Goal: Task Accomplishment & Management: Use online tool/utility

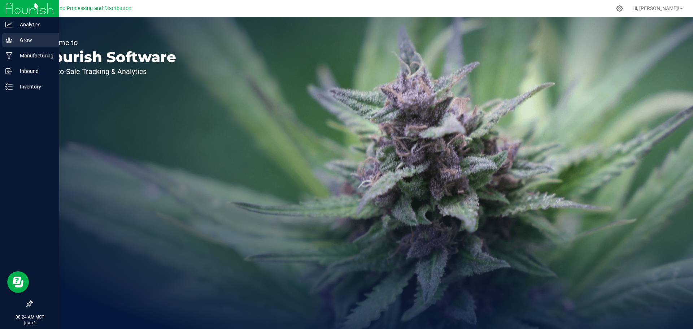
click at [13, 38] on p "Grow" at bounding box center [34, 40] width 43 height 9
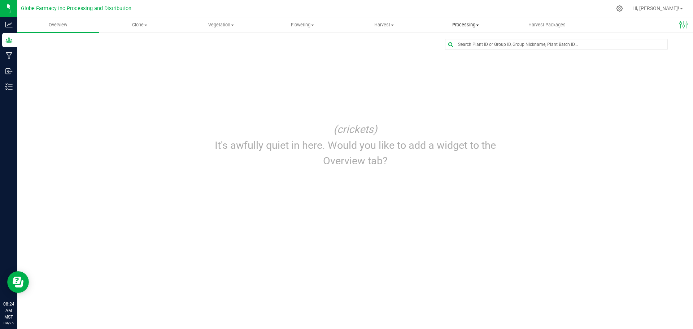
click at [460, 22] on span "Processing" at bounding box center [465, 25] width 81 height 7
click at [455, 54] on span "Processing harvests" at bounding box center [458, 52] width 67 height 6
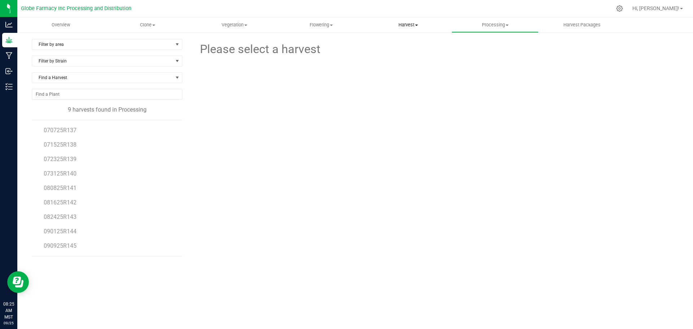
click at [413, 22] on span "Harvest" at bounding box center [408, 25] width 86 height 7
click at [395, 45] on span "Harvests" at bounding box center [385, 43] width 40 height 6
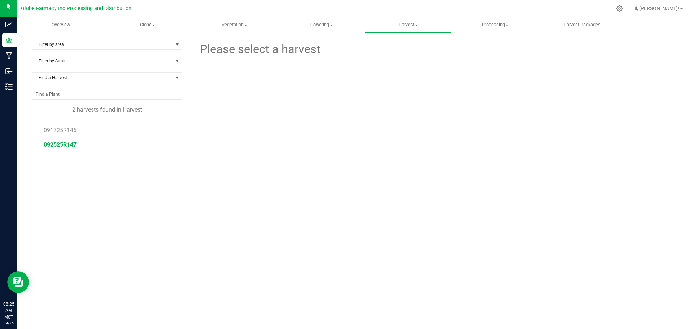
click at [58, 144] on span "092525R147" at bounding box center [60, 144] width 33 height 7
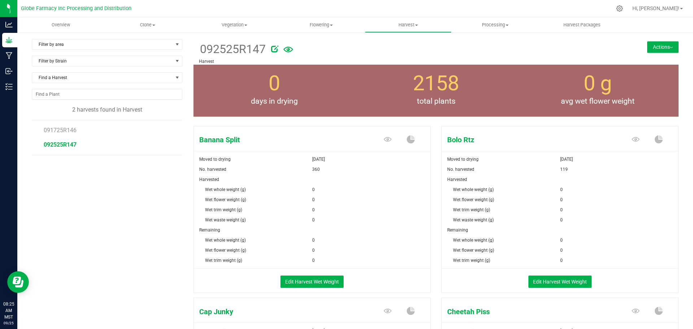
click at [670, 47] on img at bounding box center [671, 47] width 3 height 1
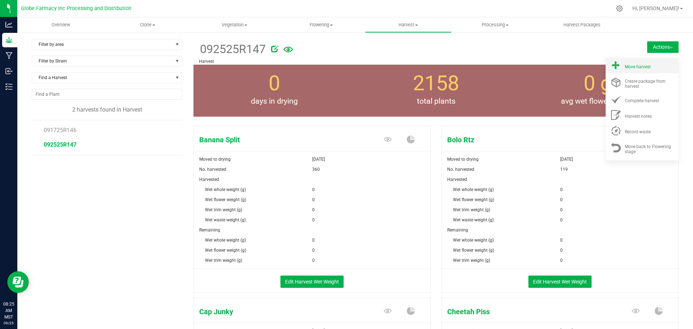
click at [645, 64] on span "Move harvest" at bounding box center [638, 66] width 26 height 5
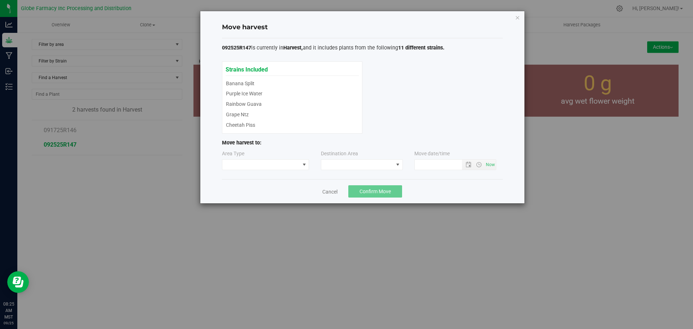
type input "[DATE] 8:25 AM"
click at [346, 160] on span at bounding box center [357, 165] width 72 height 10
click at [343, 196] on li "Processing" at bounding box center [361, 196] width 81 height 12
click at [358, 190] on button "Confirm Move" at bounding box center [375, 191] width 54 height 12
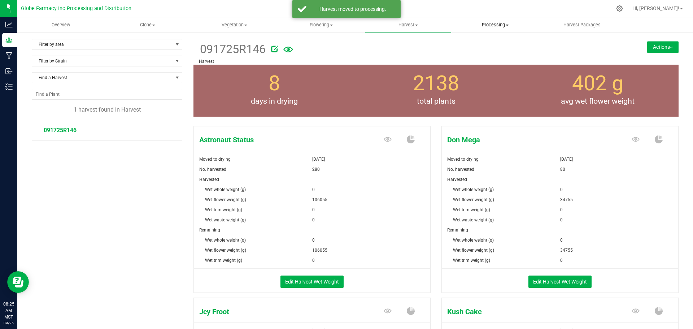
click at [501, 27] on span "Processing" at bounding box center [495, 25] width 86 height 7
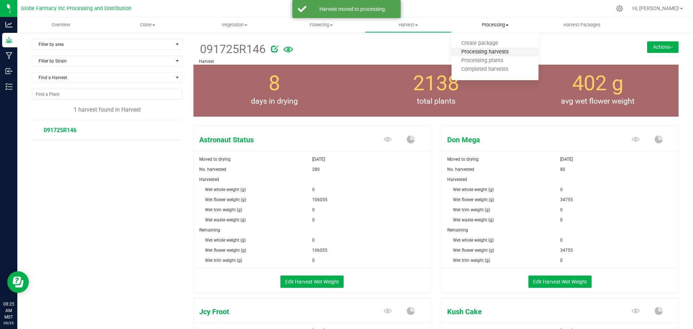
click at [493, 52] on span "Processing harvests" at bounding box center [485, 52] width 67 height 6
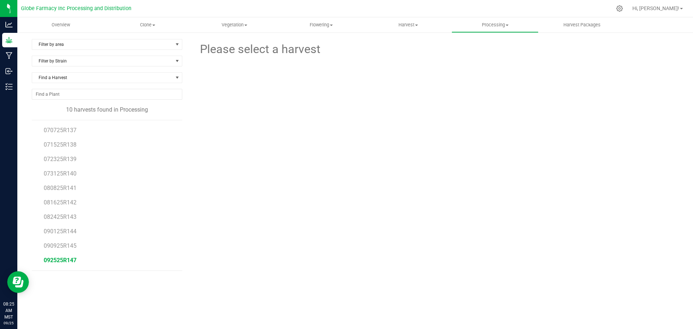
click at [67, 260] on span "092525R147" at bounding box center [60, 260] width 33 height 7
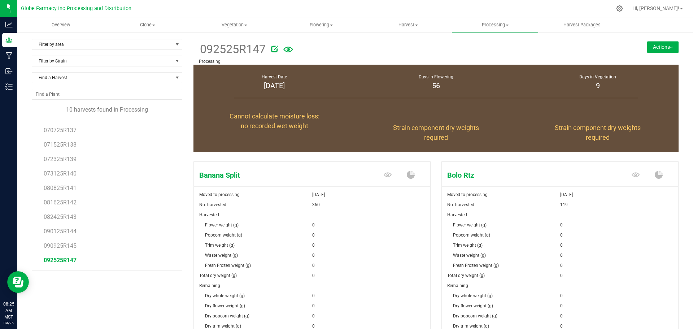
click at [656, 46] on button "Actions" at bounding box center [662, 47] width 31 height 12
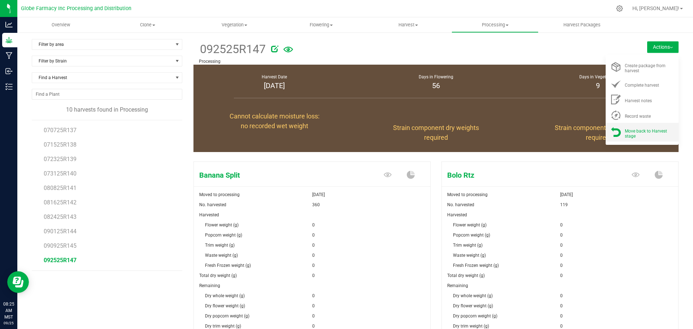
click at [625, 129] on span "Move back to Harvest stage" at bounding box center [646, 134] width 42 height 10
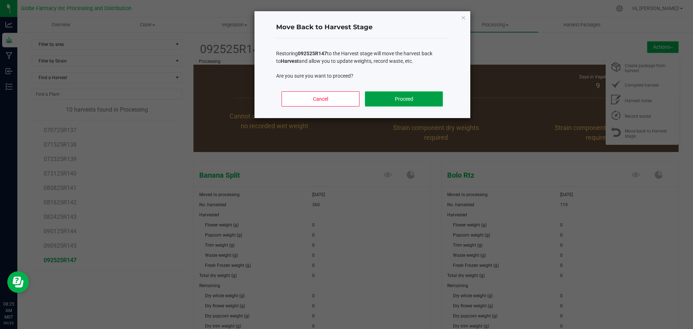
click at [372, 100] on button "Proceed" at bounding box center [404, 98] width 78 height 15
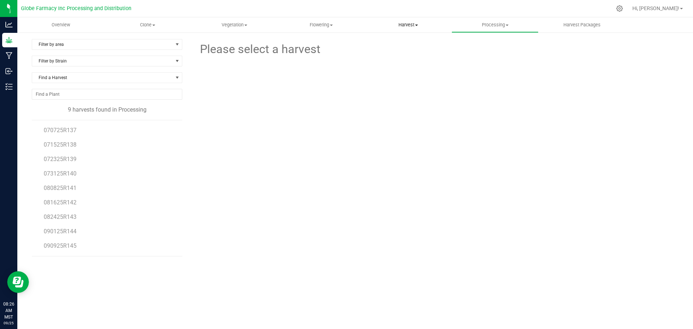
click at [410, 26] on span "Harvest" at bounding box center [408, 25] width 86 height 7
click at [399, 42] on span "Harvests" at bounding box center [385, 43] width 40 height 6
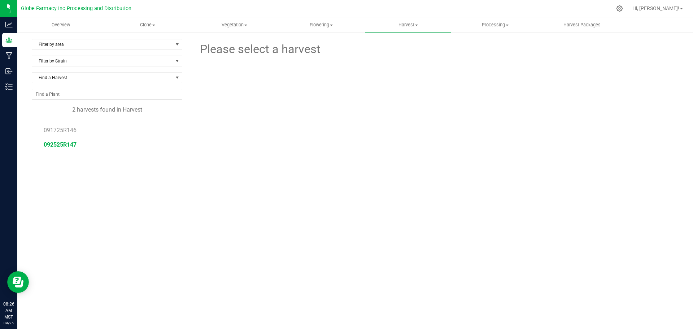
click at [69, 147] on span "092525R147" at bounding box center [60, 144] width 33 height 7
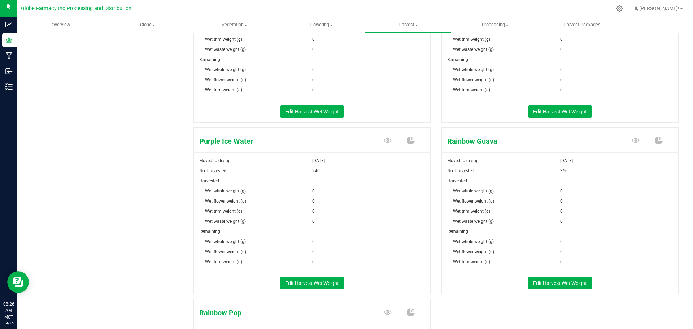
scroll to position [686, 0]
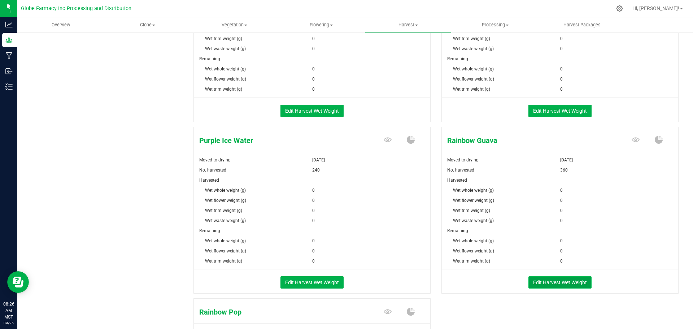
click at [530, 279] on button "Edit Harvest Wet Weight" at bounding box center [560, 282] width 63 height 12
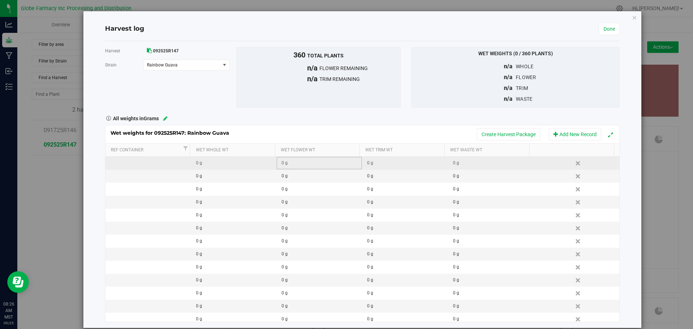
click at [293, 164] on div "0 g" at bounding box center [322, 163] width 80 height 7
type input "11955"
click at [303, 117] on div "All weights in Grams" at bounding box center [363, 117] width 526 height 9
click at [499, 130] on button "Create Harvest Package" at bounding box center [509, 134] width 64 height 12
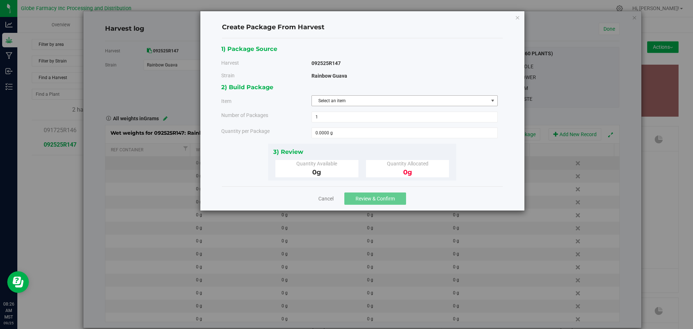
click at [397, 103] on span "Select an item" at bounding box center [400, 101] width 177 height 10
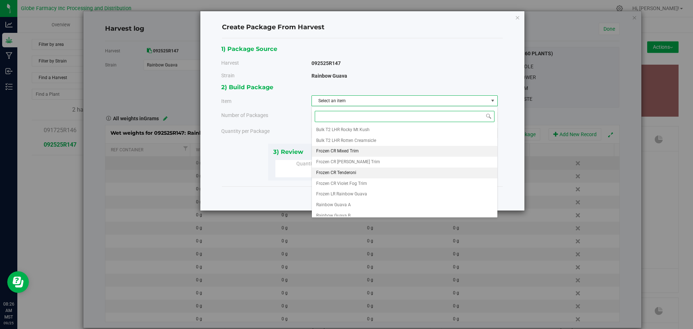
scroll to position [124, 0]
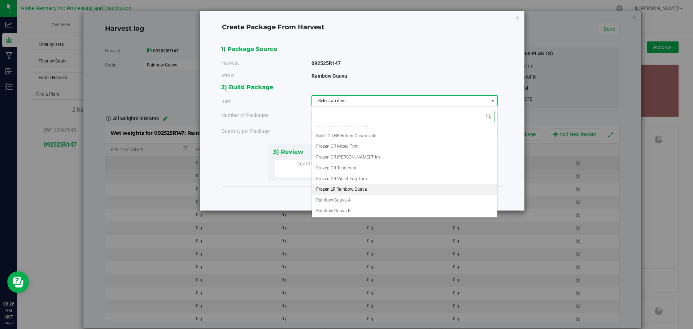
click at [363, 190] on span "Frozen LR Rainbow Guava" at bounding box center [341, 189] width 51 height 9
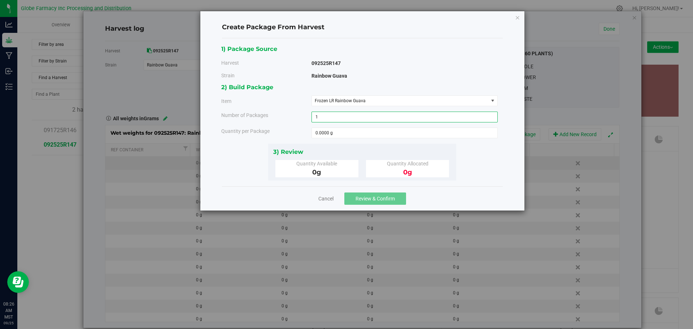
click at [358, 119] on span "1 1" at bounding box center [405, 117] width 186 height 11
type input "3"
click at [355, 132] on span at bounding box center [405, 132] width 186 height 11
type input "3000"
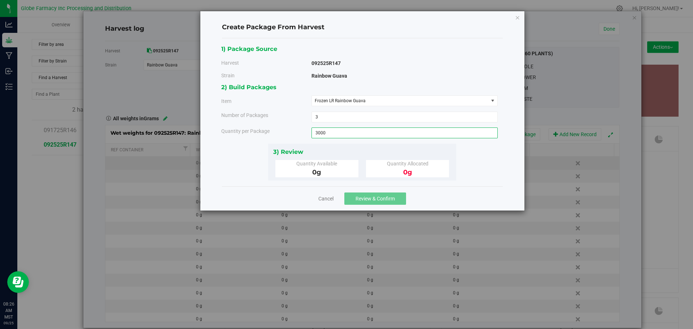
type input "3000.0000 g"
click at [475, 167] on div "1) Package Source Harvest 092525R147 [GEOGRAPHIC_DATA] Rainbow Guava Bulk Kief" at bounding box center [362, 112] width 282 height 137
click at [437, 206] on div "Cancel Review & Confirm" at bounding box center [362, 198] width 281 height 24
click at [518, 20] on icon "button" at bounding box center [517, 17] width 5 height 9
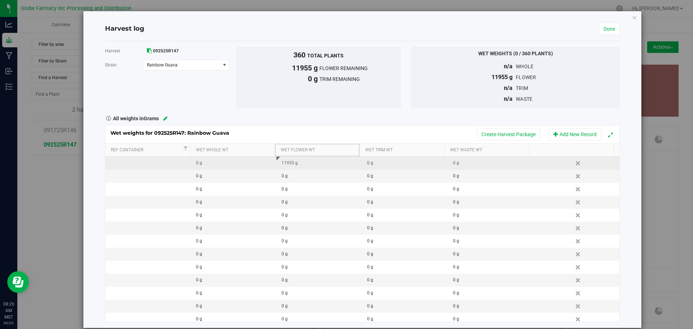
click at [309, 156] on th "Wet Flower Wt" at bounding box center [317, 150] width 85 height 13
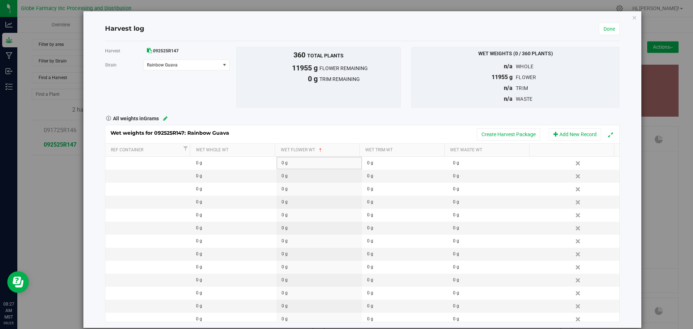
click at [308, 164] on div "0 g" at bounding box center [322, 163] width 80 height 7
click at [319, 150] on span at bounding box center [321, 150] width 6 height 6
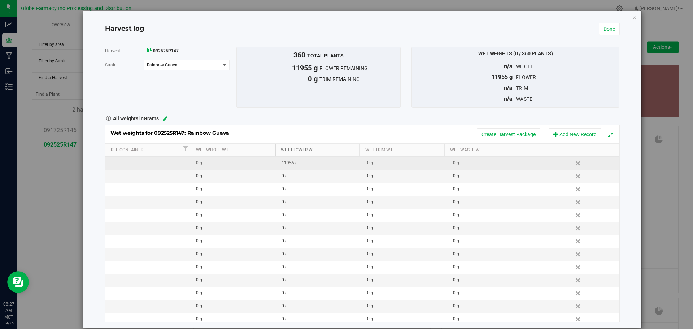
click at [314, 165] on div "11955 g" at bounding box center [322, 163] width 80 height 7
type input "1"
click at [247, 166] on div "Wet weights for 092525R147: Rainbow Guava Create Harvest Package Add New Record…" at bounding box center [362, 223] width 515 height 197
click at [247, 166] on div "0 g" at bounding box center [236, 163] width 80 height 7
click at [0, 0] on input "text" at bounding box center [0, 0] width 0 height 0
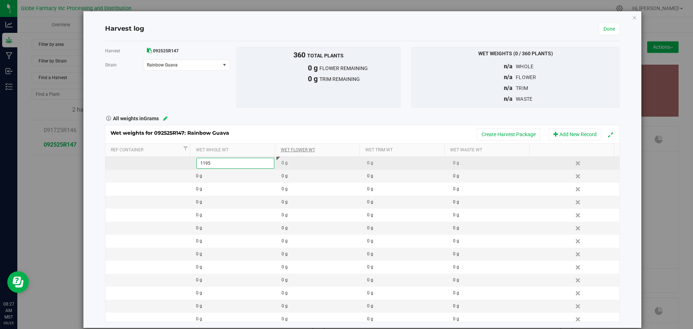
type input "11955"
click at [268, 128] on div "Wet weights for 092525R147: Rainbow Guava Create Harvest Package Add New Record…" at bounding box center [362, 223] width 515 height 197
click at [511, 133] on button "Create Harvest Package" at bounding box center [509, 134] width 64 height 12
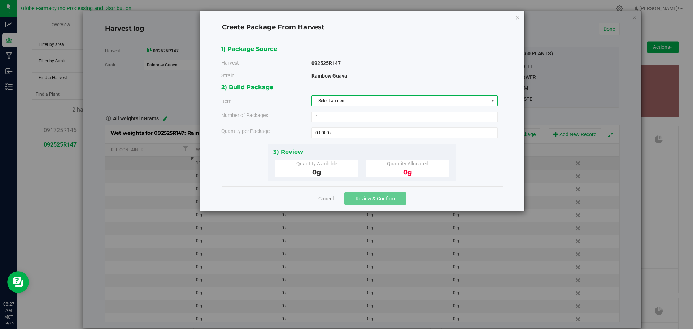
click at [424, 103] on span "Select an item" at bounding box center [400, 101] width 177 height 10
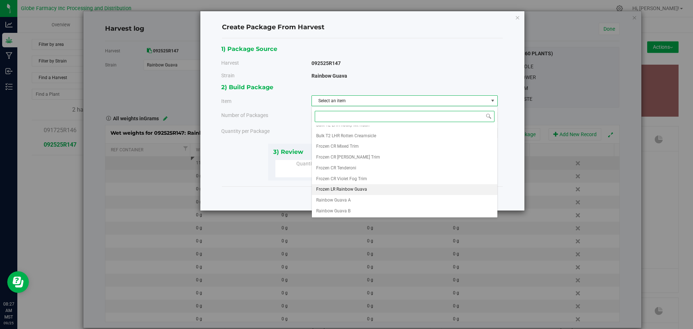
click at [350, 188] on span "Frozen LR Rainbow Guava" at bounding box center [341, 189] width 51 height 9
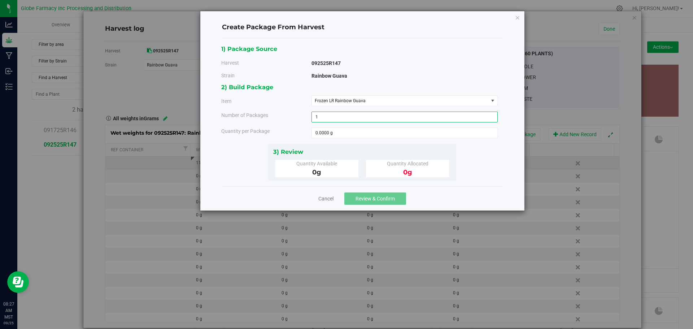
click at [367, 116] on span "1 1" at bounding box center [405, 117] width 186 height 11
type input "3"
click at [374, 129] on span at bounding box center [405, 132] width 186 height 11
type input "3000"
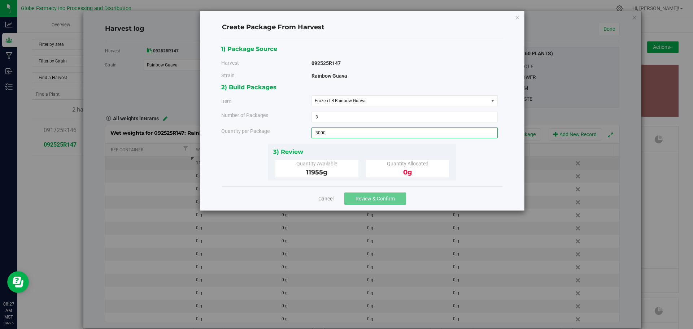
type input "3000.0000 g"
drag, startPoint x: 410, startPoint y: 65, endPoint x: 418, endPoint y: 65, distance: 7.9
click at [414, 65] on div "092525R147" at bounding box center [405, 64] width 186 height 8
click at [389, 197] on span "Review & Confirm" at bounding box center [375, 199] width 39 height 6
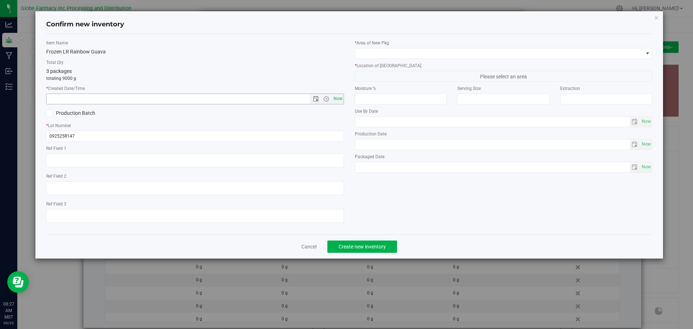
click at [340, 96] on span "Now" at bounding box center [338, 99] width 12 height 10
type input "[DATE] 8:27 AM"
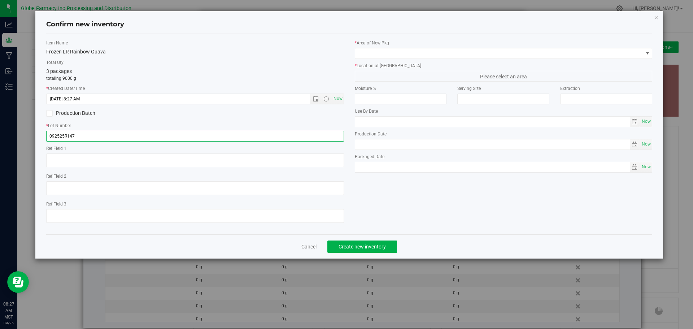
click at [335, 133] on input "092525R147" at bounding box center [195, 136] width 298 height 11
type input "092525R147-RG"
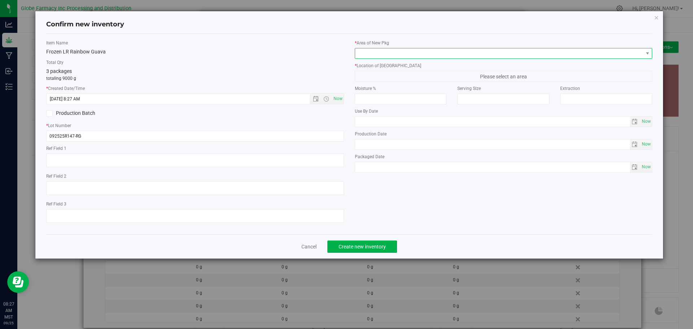
click at [396, 54] on span at bounding box center [499, 53] width 288 height 10
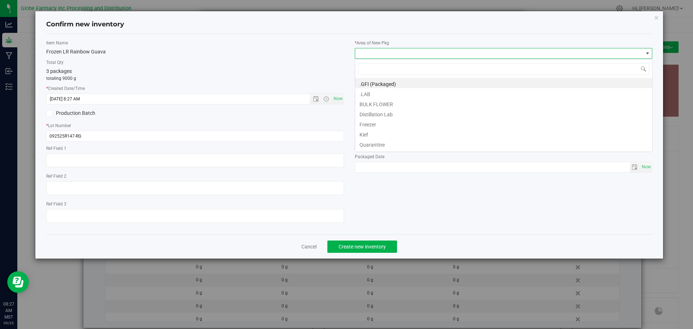
scroll to position [11, 298]
click at [404, 107] on li "BULK FLOWER" at bounding box center [503, 103] width 297 height 10
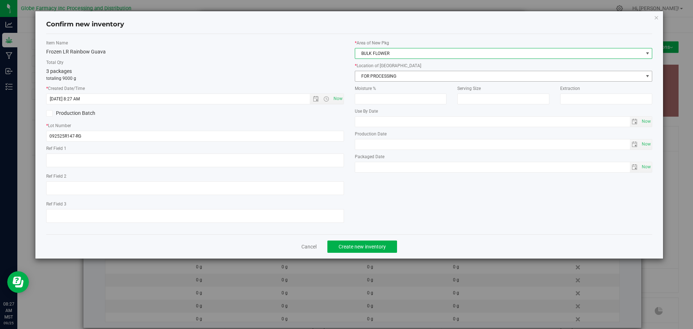
click at [420, 72] on span "FOR PROCESSING" at bounding box center [499, 76] width 288 height 10
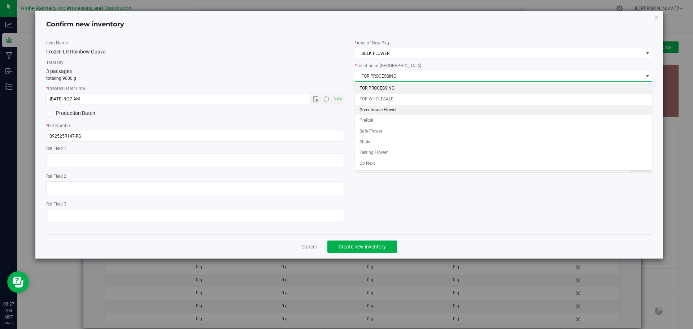
click at [420, 107] on li "Greenhouse Flower" at bounding box center [503, 110] width 297 height 11
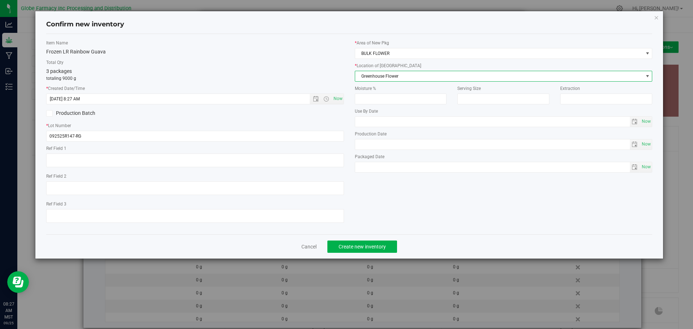
click at [413, 230] on div "Item Name Frozen LR Rainbow Guava Total Qty 3 packages totaling 9000 g * Create…" at bounding box center [349, 134] width 607 height 200
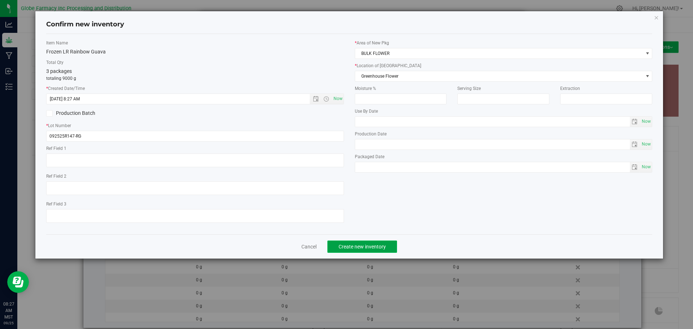
click at [392, 247] on button "Create new inventory" at bounding box center [363, 247] width 70 height 12
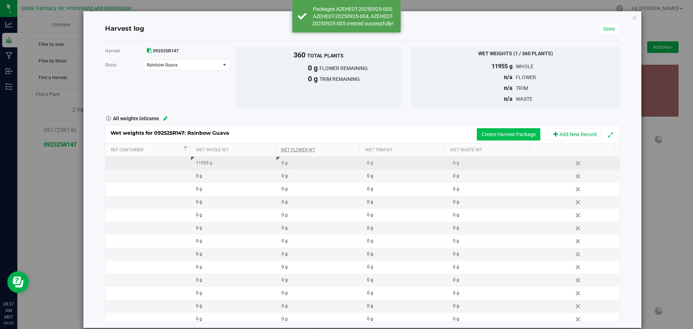
click at [520, 131] on button "Create Harvest Package" at bounding box center [509, 134] width 64 height 12
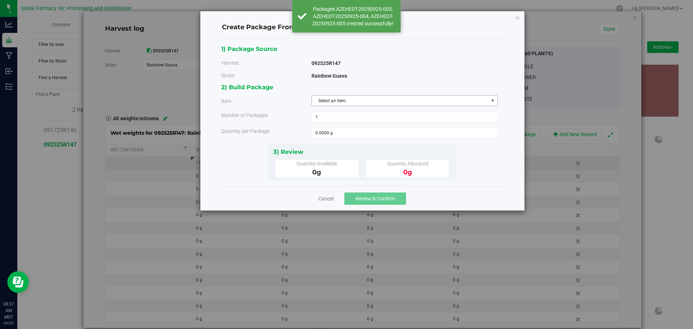
click at [462, 101] on span "Select an item" at bounding box center [400, 101] width 177 height 10
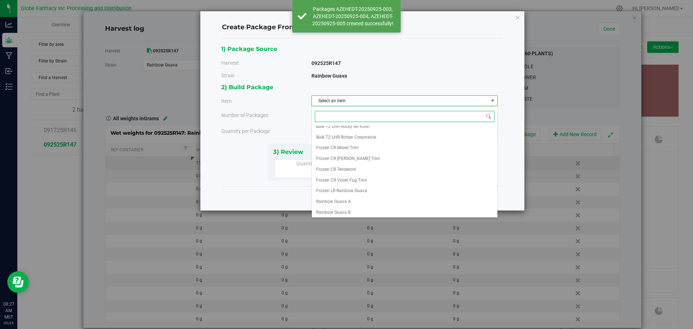
scroll to position [124, 0]
click at [346, 190] on span "Frozen LR Rainbow Guava" at bounding box center [341, 189] width 51 height 9
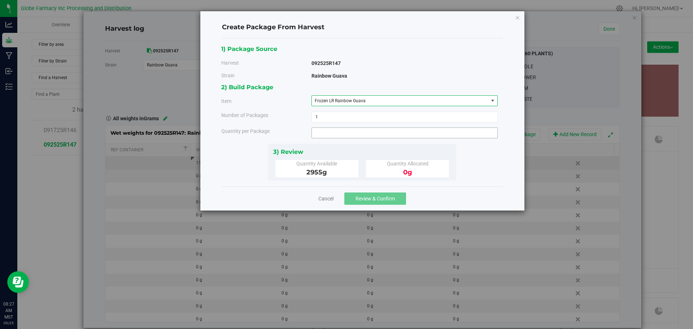
click at [344, 128] on span at bounding box center [405, 132] width 186 height 11
type input "2955"
type input "2955.0000 g"
click at [357, 144] on div "3) Review Quantity Available 2955 g Quantity Allocated 0 g" at bounding box center [362, 162] width 188 height 37
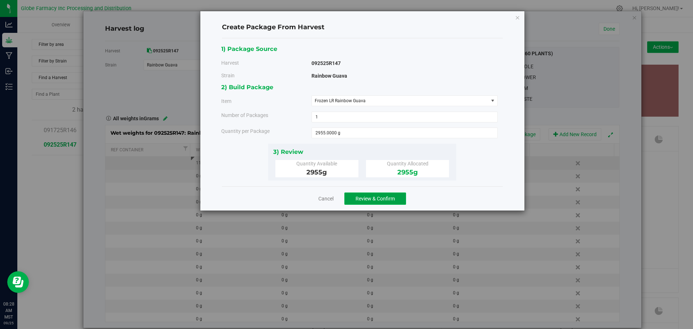
click at [354, 200] on button "Review & Confirm" at bounding box center [376, 198] width 62 height 12
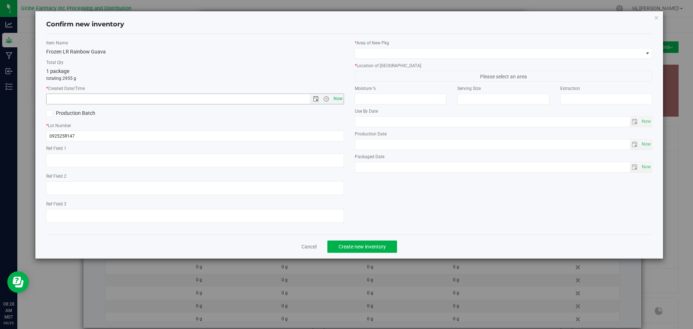
click at [337, 95] on span "Now" at bounding box center [338, 99] width 12 height 10
type input "[DATE] 8:28 AM"
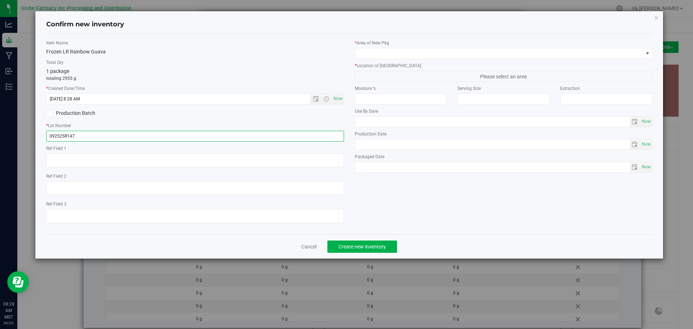
click at [325, 138] on input "092525R147" at bounding box center [195, 136] width 298 height 11
type input "092525R147-RG"
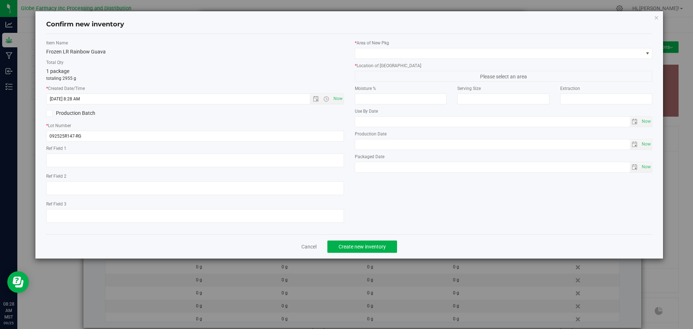
click at [409, 45] on label "* Area of [GEOGRAPHIC_DATA]" at bounding box center [504, 43] width 298 height 7
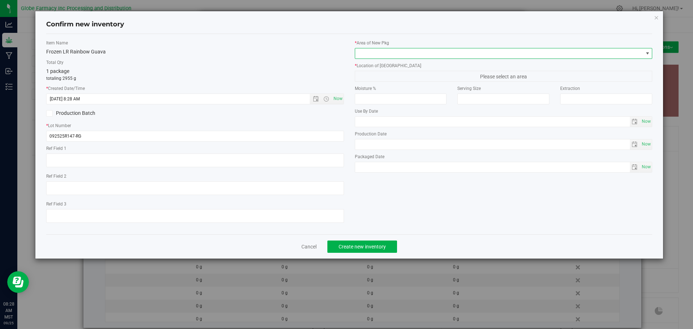
click at [409, 51] on span at bounding box center [499, 53] width 288 height 10
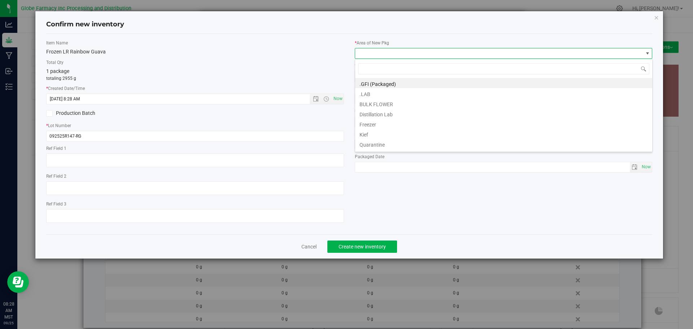
scroll to position [11, 298]
click at [406, 103] on li "BULK FLOWER" at bounding box center [503, 103] width 297 height 10
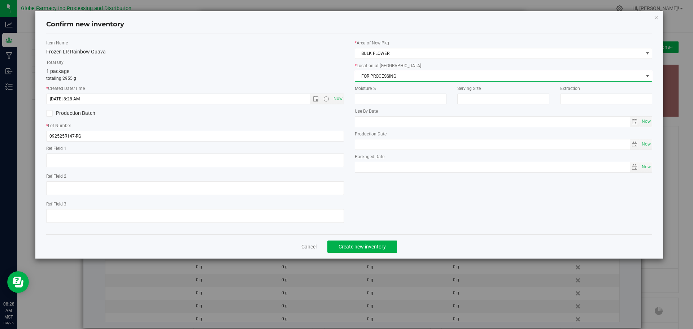
click at [412, 76] on span "FOR PROCESSING" at bounding box center [499, 76] width 288 height 10
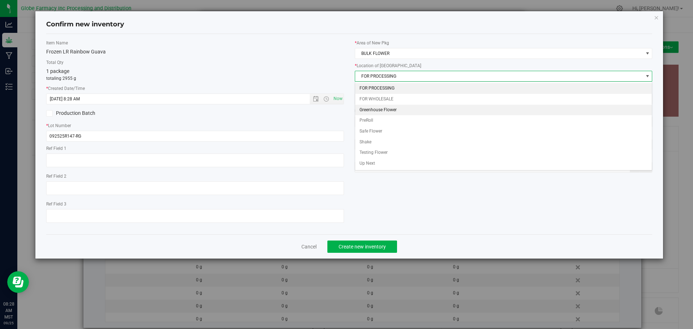
click at [408, 105] on li "Greenhouse Flower" at bounding box center [503, 110] width 297 height 11
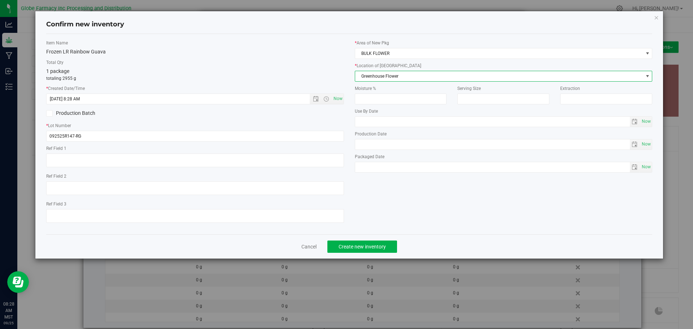
click at [402, 202] on div "Item Name Frozen LR Rainbow Guava Total Qty 1 package totaling 2955 g * Created…" at bounding box center [350, 134] width 618 height 189
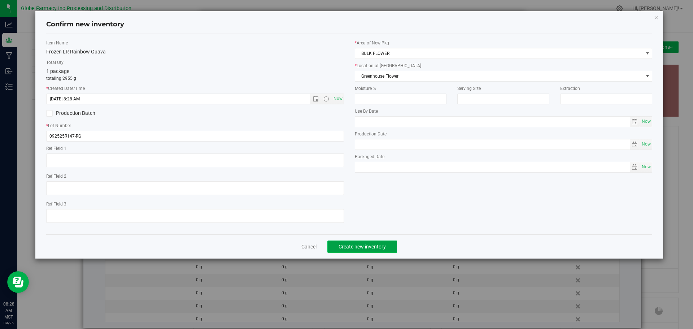
click at [369, 244] on span "Create new inventory" at bounding box center [362, 247] width 47 height 6
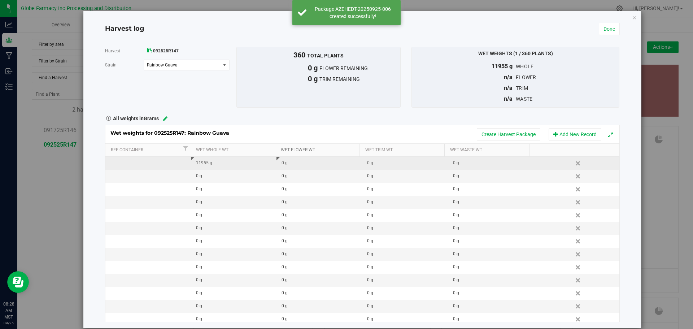
click at [411, 134] on div "Wet weights for 092525R147: Rainbow Guava Create Harvest Package Add New Record" at bounding box center [362, 134] width 514 height 18
